Goal: Task Accomplishment & Management: Manage account settings

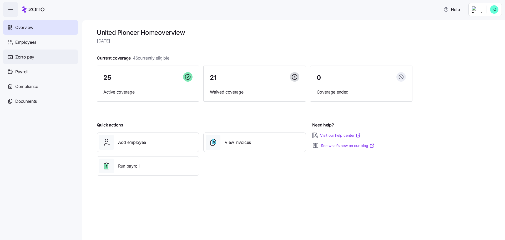
click at [19, 55] on span "Zorro pay" at bounding box center [24, 57] width 19 height 7
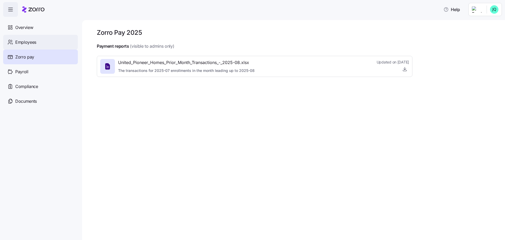
click at [29, 42] on span "Employees" at bounding box center [25, 42] width 21 height 7
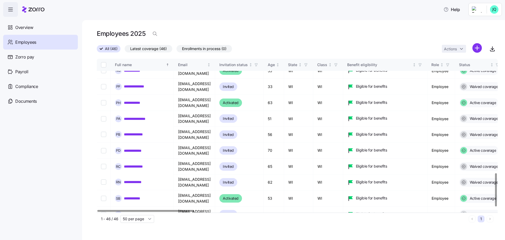
scroll to position [539, 0]
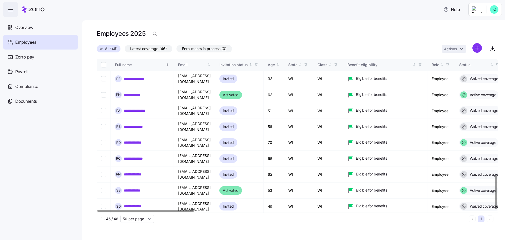
click at [497, 209] on div at bounding box center [496, 191] width 2 height 33
click at [496, 197] on div at bounding box center [496, 191] width 2 height 33
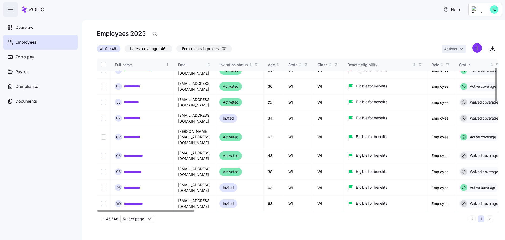
scroll to position [39, 0]
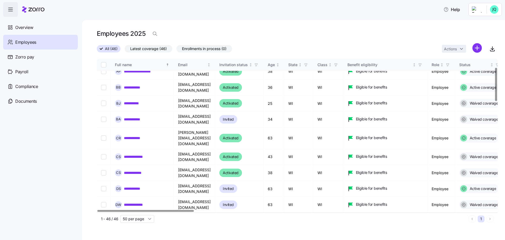
click at [497, 80] on div at bounding box center [496, 84] width 2 height 33
click at [151, 186] on link "**********" at bounding box center [137, 188] width 27 height 5
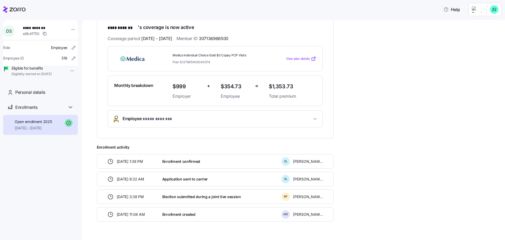
scroll to position [104, 0]
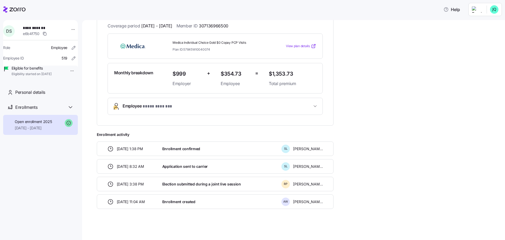
click at [61, 154] on div "**********" at bounding box center [40, 128] width 75 height 216
click at [69, 28] on html "**********" at bounding box center [252, 118] width 505 height 237
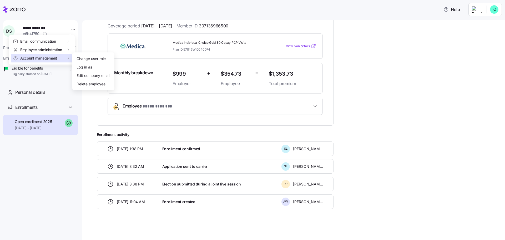
click at [47, 57] on span "Account management" at bounding box center [38, 58] width 37 height 5
click at [48, 57] on span "Account management" at bounding box center [38, 58] width 37 height 5
click at [48, 51] on span "Employee administration" at bounding box center [41, 49] width 42 height 5
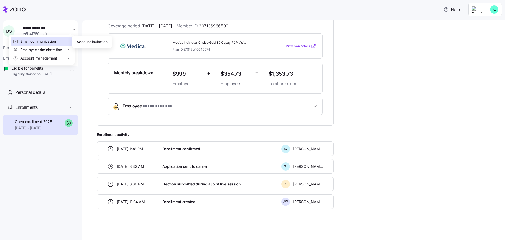
click at [48, 40] on span "Email communication" at bounding box center [38, 41] width 36 height 5
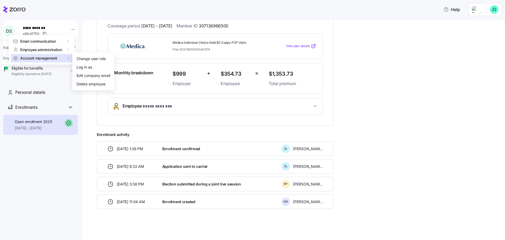
click at [46, 57] on span "Account management" at bounding box center [38, 58] width 37 height 5
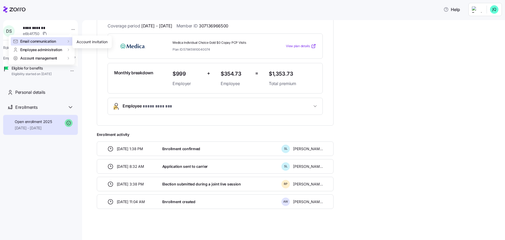
click at [47, 44] on span "Email communication" at bounding box center [38, 41] width 36 height 5
click at [81, 41] on div "Account invitation" at bounding box center [92, 42] width 31 height 6
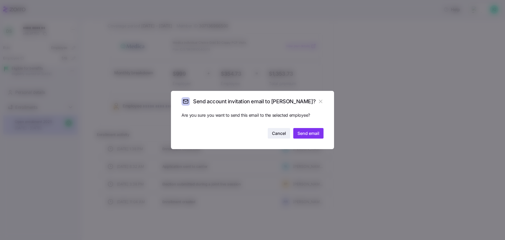
click at [275, 133] on span "Cancel" at bounding box center [279, 133] width 14 height 6
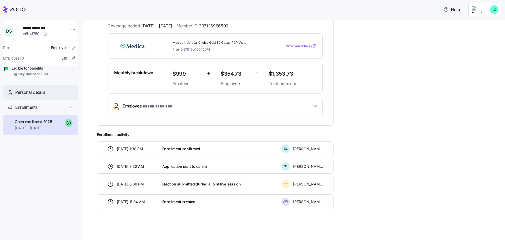
click at [34, 96] on span "Personal details" at bounding box center [30, 92] width 30 height 7
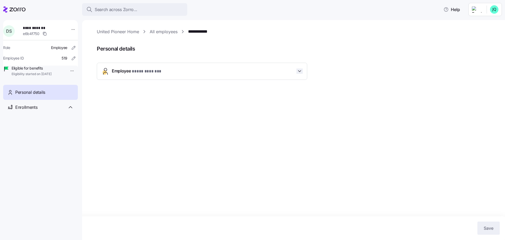
click at [299, 71] on icon "button" at bounding box center [299, 70] width 5 height 5
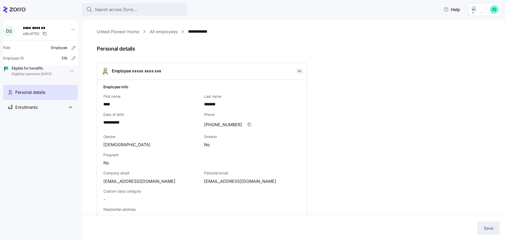
click at [299, 69] on icon "button" at bounding box center [299, 70] width 5 height 5
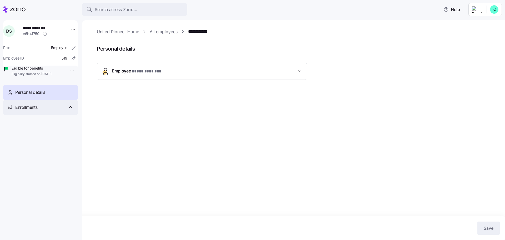
click at [19, 111] on span "Enrollments" at bounding box center [26, 107] width 22 height 7
click at [35, 124] on span "Open enrollment 2025" at bounding box center [33, 121] width 37 height 5
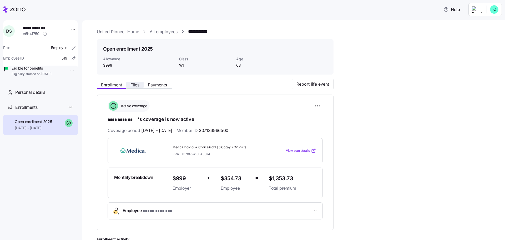
click at [139, 83] on span "Files" at bounding box center [135, 85] width 9 height 4
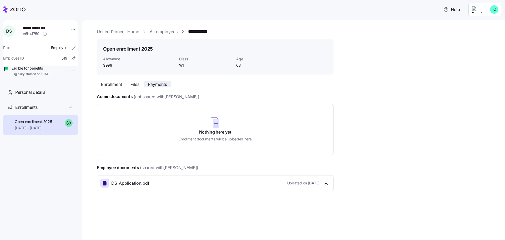
click at [163, 84] on span "Payments" at bounding box center [157, 84] width 19 height 4
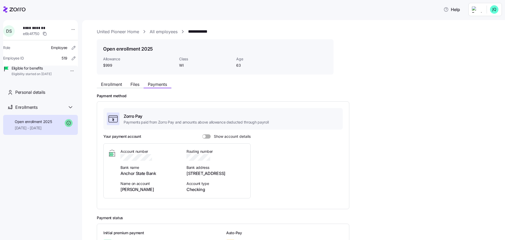
scroll to position [46, 0]
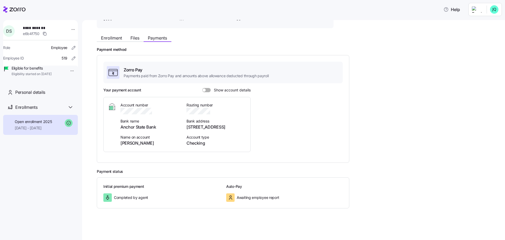
click at [209, 89] on span at bounding box center [208, 90] width 5 height 4
click at [202, 88] on input "Show account details" at bounding box center [202, 88] width 0 height 0
click at [374, 48] on h2 "Payment method" at bounding box center [297, 49] width 401 height 5
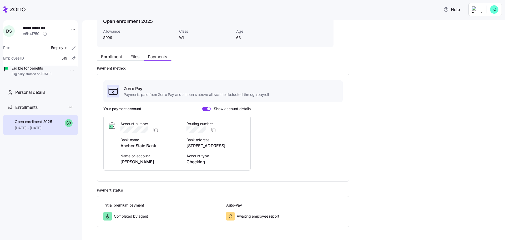
scroll to position [0, 0]
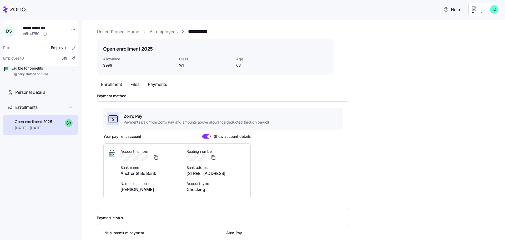
click at [374, 50] on div "**********" at bounding box center [297, 153] width 401 height 251
